Goal: Feedback & Contribution: Leave review/rating

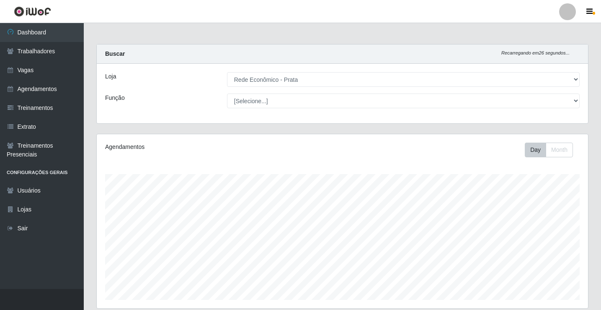
select select "192"
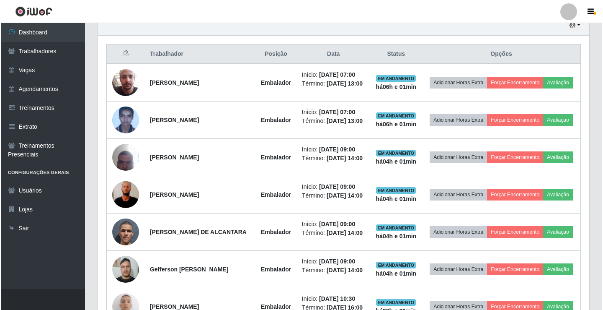
scroll to position [307, 0]
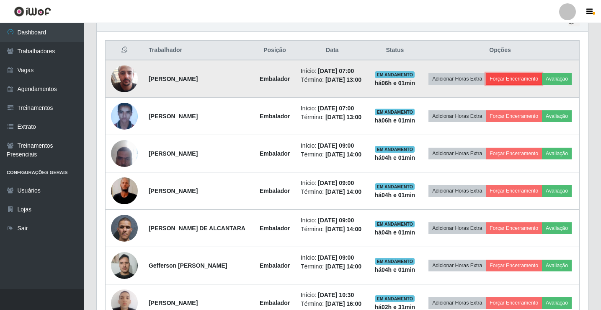
click at [542, 77] on button "Forçar Encerramento" at bounding box center [514, 79] width 56 height 12
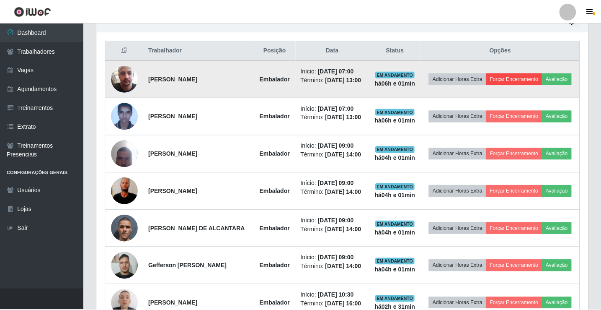
scroll to position [174, 487]
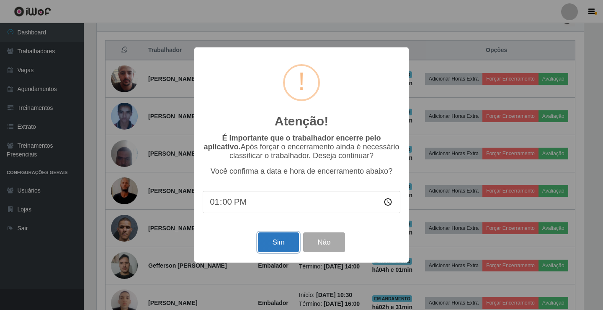
click at [289, 249] on button "Sim" at bounding box center [278, 242] width 41 height 20
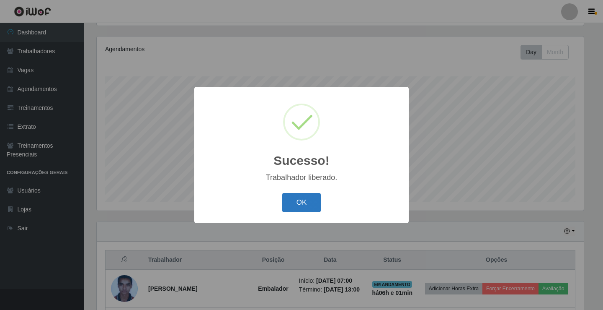
click at [309, 206] on button "OK" at bounding box center [301, 203] width 39 height 20
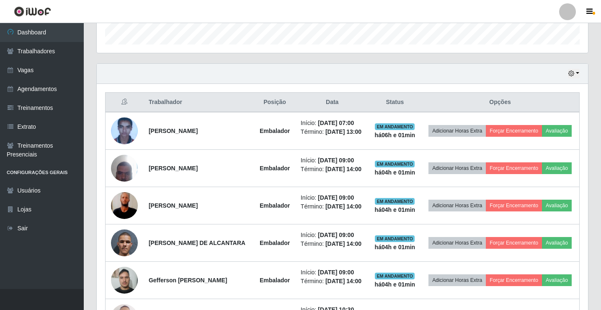
scroll to position [265, 0]
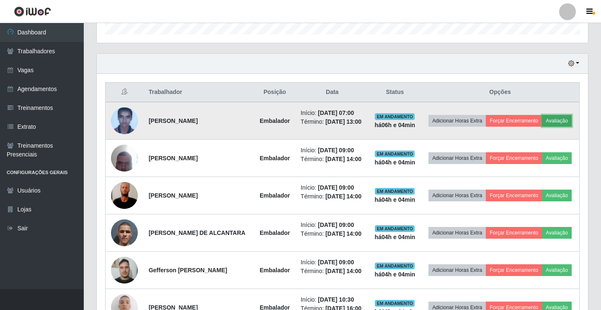
click at [542, 126] on button "Avaliação" at bounding box center [557, 121] width 30 height 12
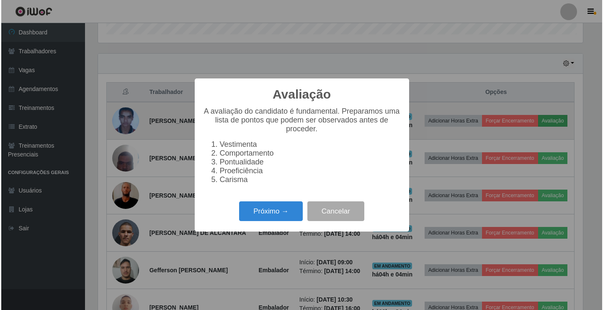
scroll to position [174, 487]
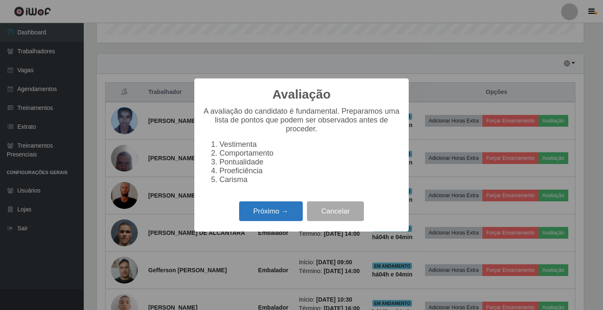
click at [292, 219] on button "Próximo →" at bounding box center [271, 211] width 64 height 20
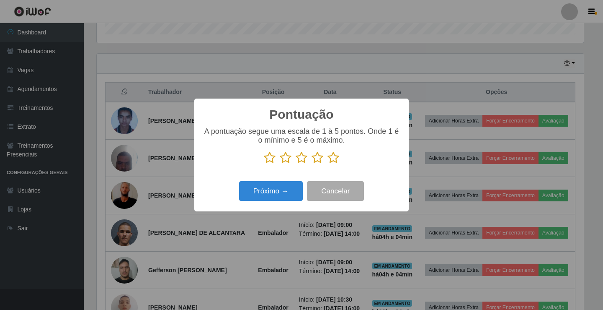
click at [336, 160] on icon at bounding box center [334, 157] width 12 height 13
click at [328, 164] on input "radio" at bounding box center [328, 164] width 0 height 0
click at [287, 196] on button "Próximo →" at bounding box center [271, 191] width 64 height 20
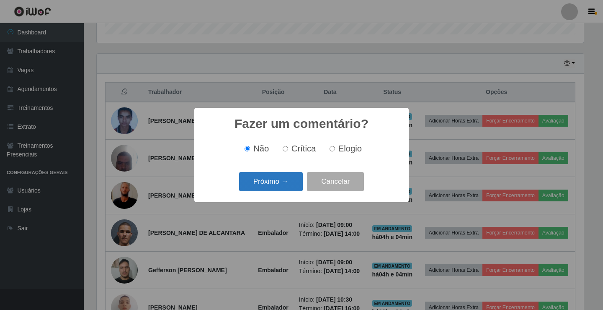
click at [297, 176] on button "Próximo →" at bounding box center [271, 182] width 64 height 20
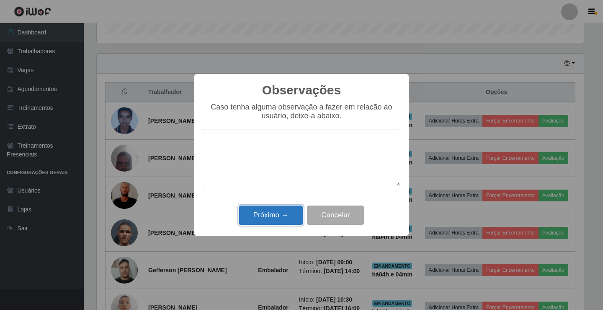
click at [284, 216] on button "Próximo →" at bounding box center [271, 215] width 64 height 20
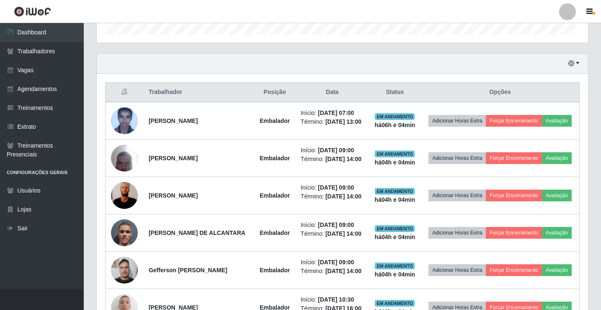
scroll to position [174, 491]
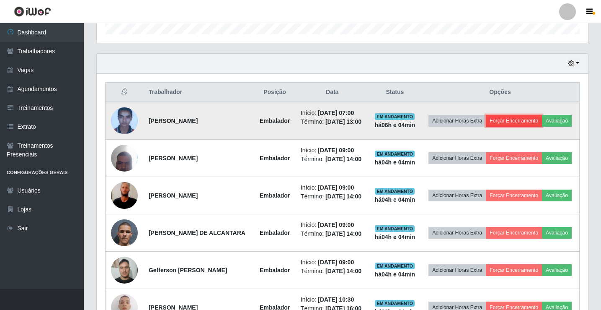
click at [542, 119] on button "Forçar Encerramento" at bounding box center [514, 121] width 56 height 12
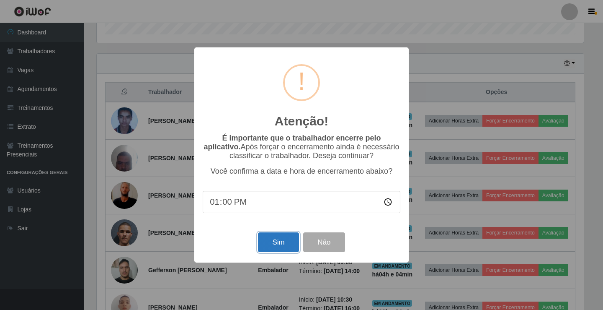
click at [283, 237] on button "Sim" at bounding box center [278, 242] width 41 height 20
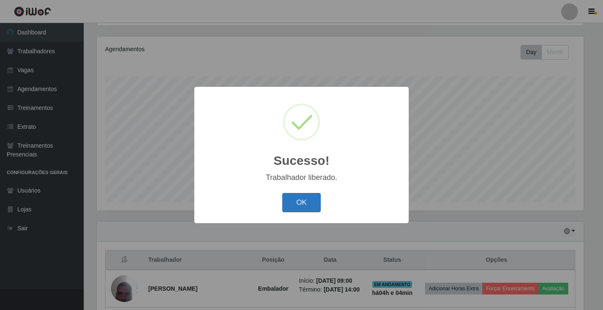
click at [307, 197] on button "OK" at bounding box center [301, 203] width 39 height 20
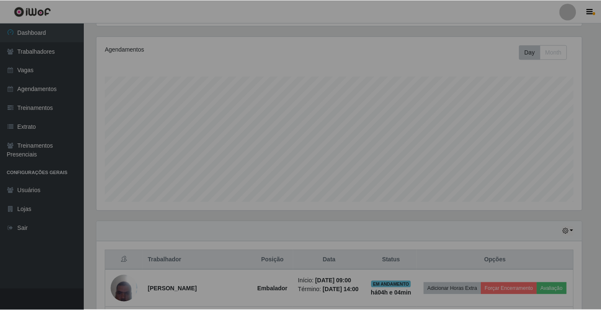
scroll to position [174, 491]
